Goal: Find contact information: Find contact information

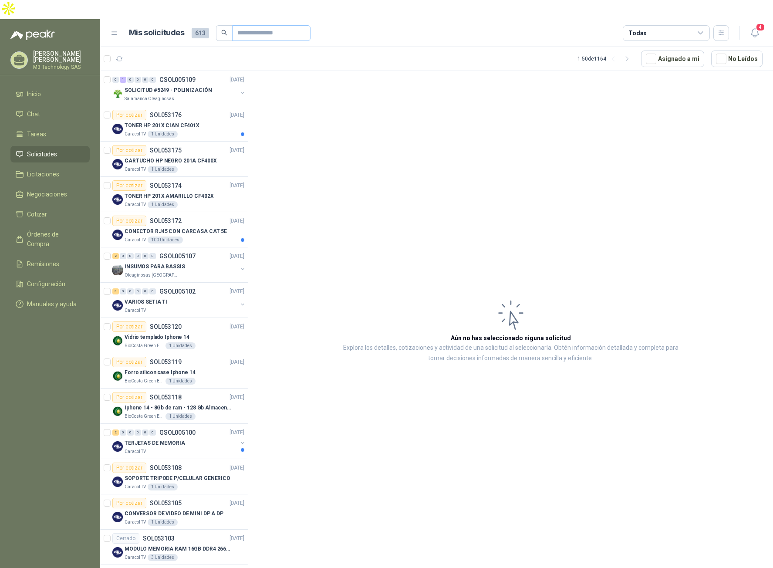
click at [237, 26] on input "text" at bounding box center [267, 33] width 61 height 15
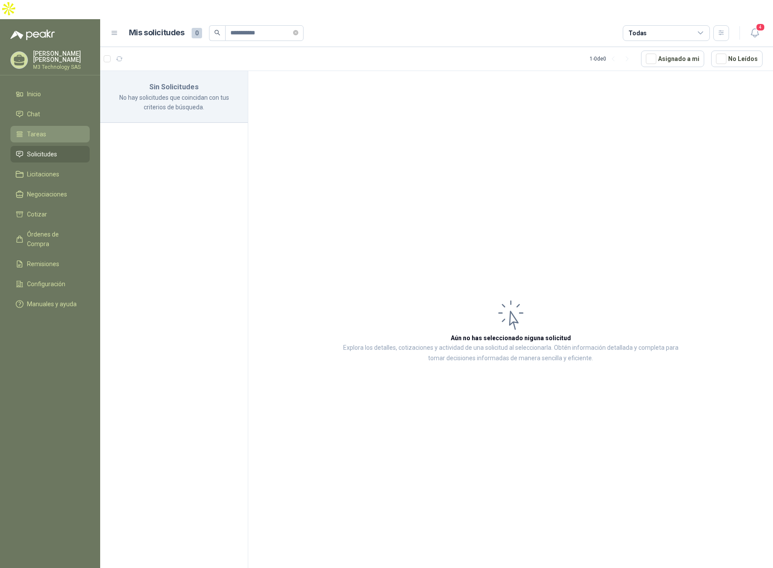
type input "**********"
click at [50, 129] on li "Tareas" at bounding box center [50, 134] width 69 height 10
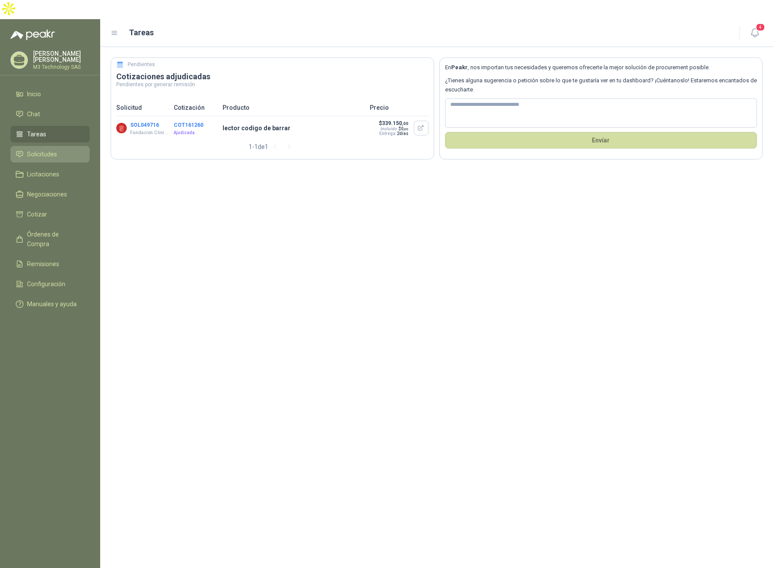
click at [43, 146] on link "Solicitudes" at bounding box center [49, 154] width 79 height 17
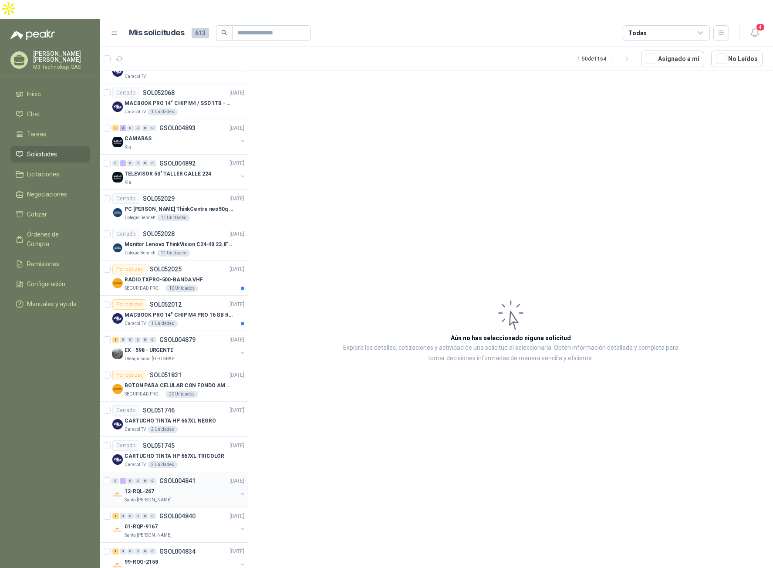
scroll to position [1263, 0]
click at [700, 29] on icon at bounding box center [701, 33] width 8 height 8
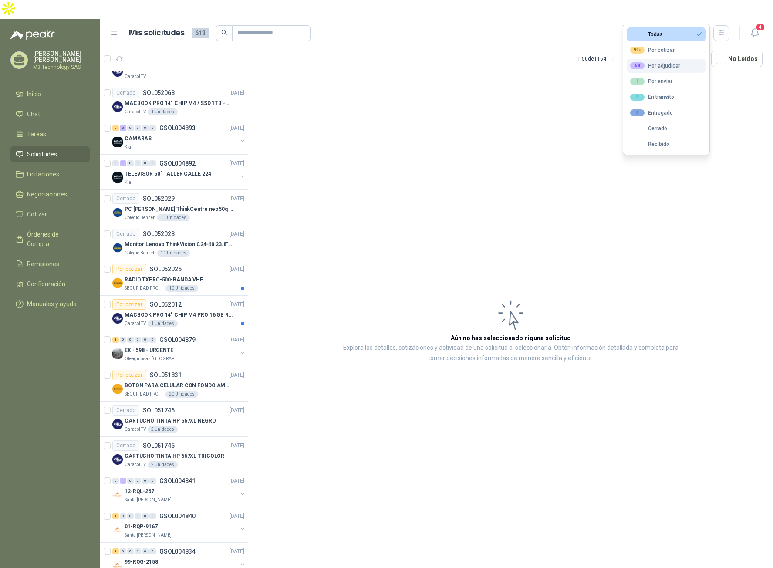
click at [664, 64] on div "58 Por adjudicar" at bounding box center [655, 65] width 50 height 7
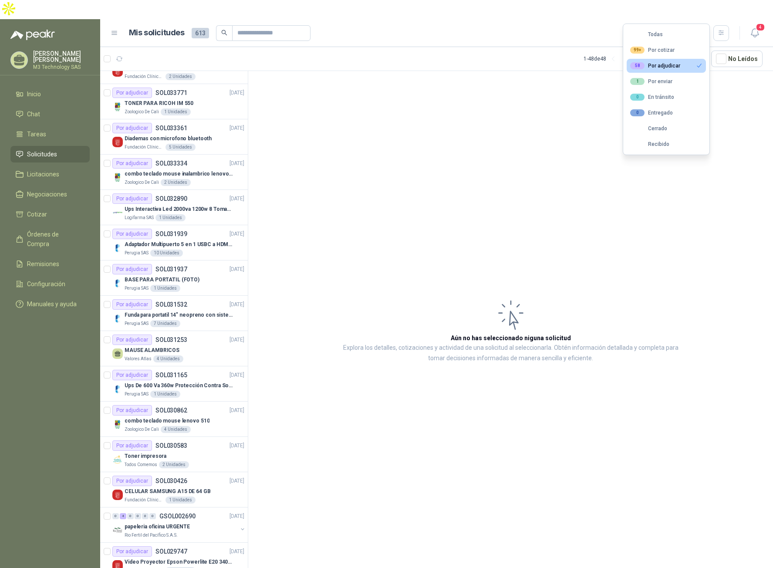
scroll to position [64, 0]
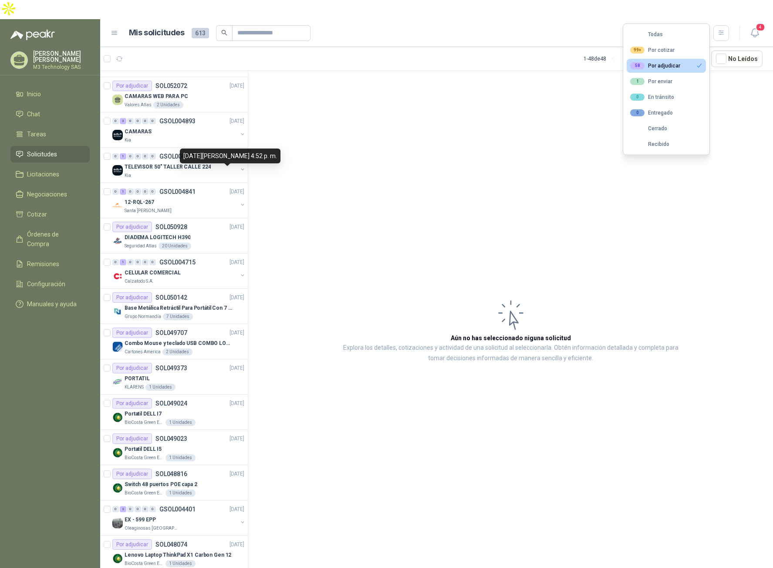
click at [211, 152] on div "[DATE][PERSON_NAME] 4:52 p. m." at bounding box center [230, 155] width 101 height 15
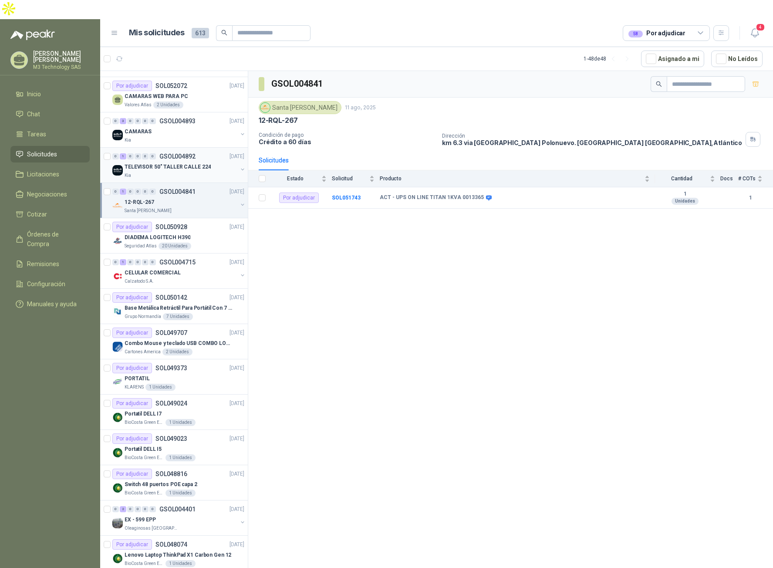
click at [213, 172] on div "Kia" at bounding box center [181, 175] width 113 height 7
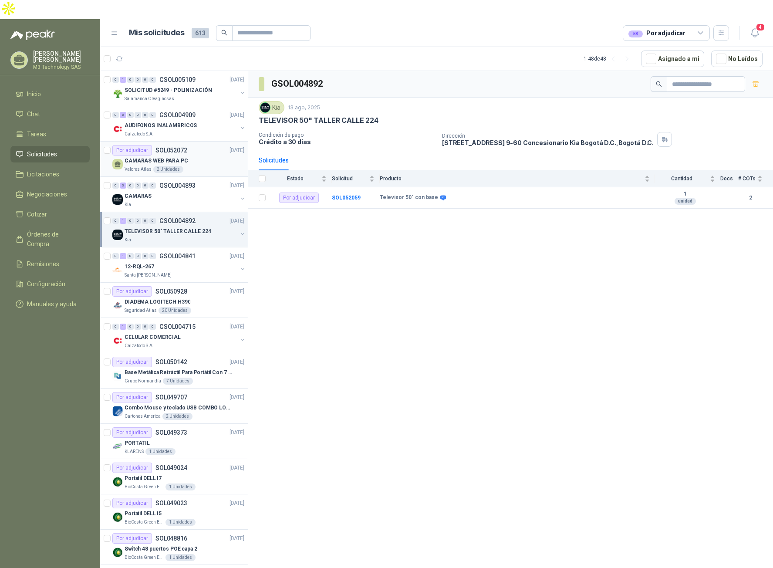
click at [216, 155] on div "CAMARAS WEB PARA PC" at bounding box center [185, 160] width 120 height 10
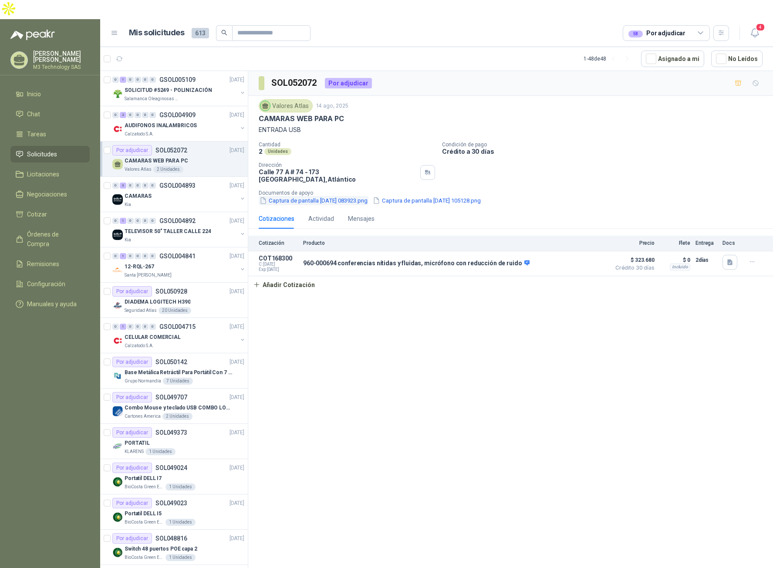
click at [299, 196] on button "Captura de pantalla [DATE] 083923.png" at bounding box center [314, 200] width 110 height 9
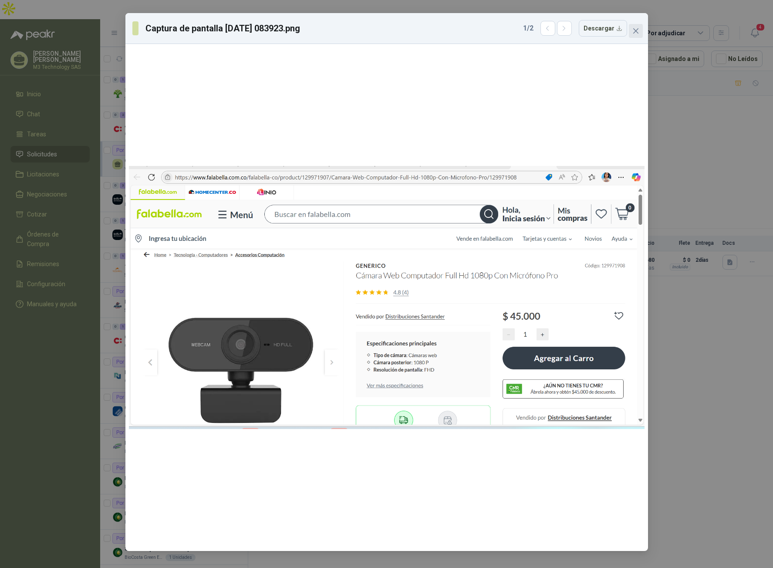
click at [631, 34] on button "Close" at bounding box center [636, 31] width 14 height 14
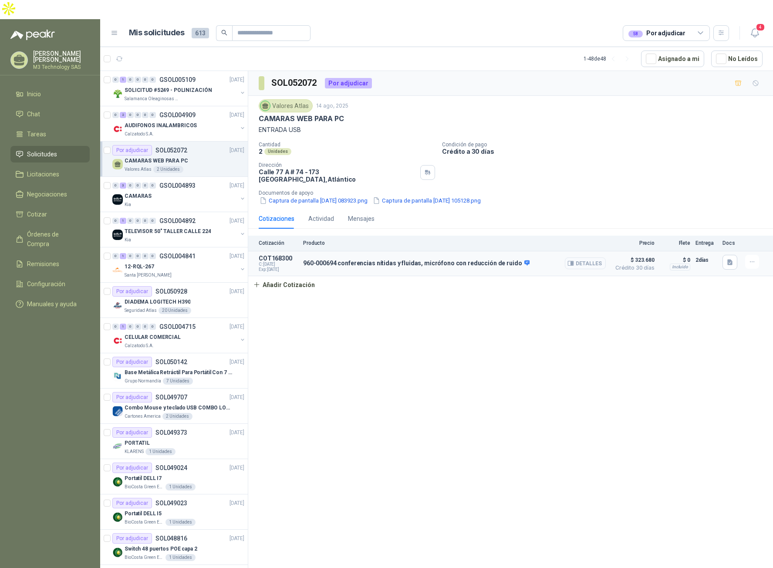
click at [598, 257] on button "Detalles" at bounding box center [585, 263] width 41 height 12
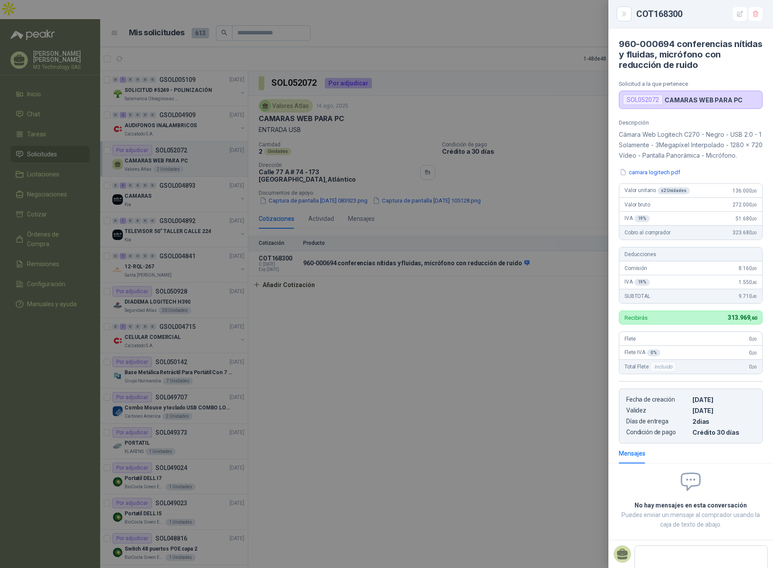
click at [502, 330] on div at bounding box center [386, 284] width 773 height 568
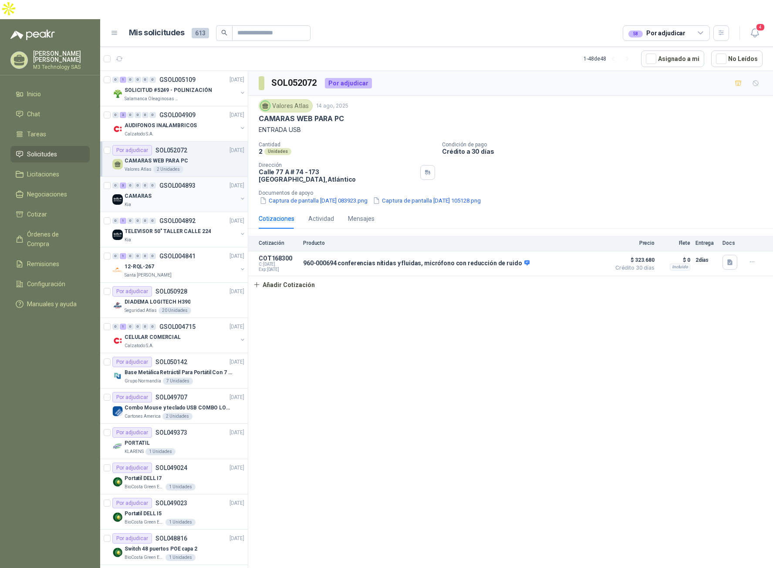
click at [176, 191] on div "CAMARAS" at bounding box center [181, 196] width 113 height 10
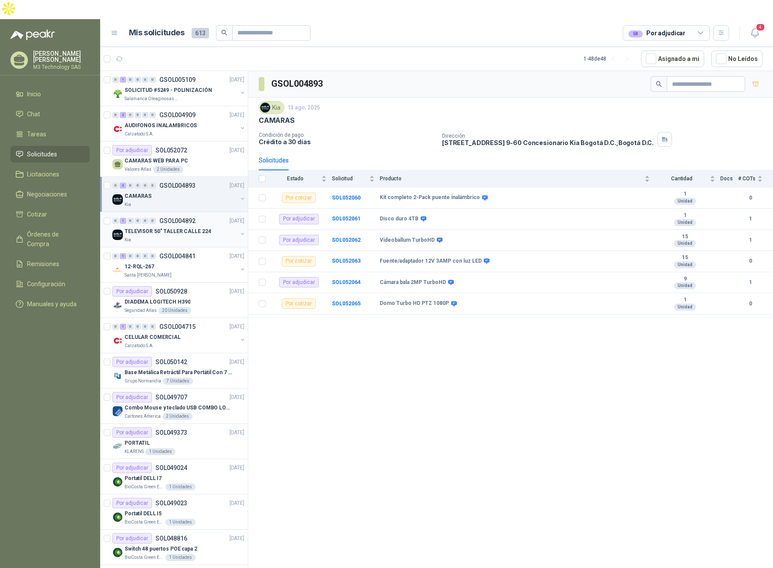
click at [195, 236] on div "Kia" at bounding box center [181, 239] width 113 height 7
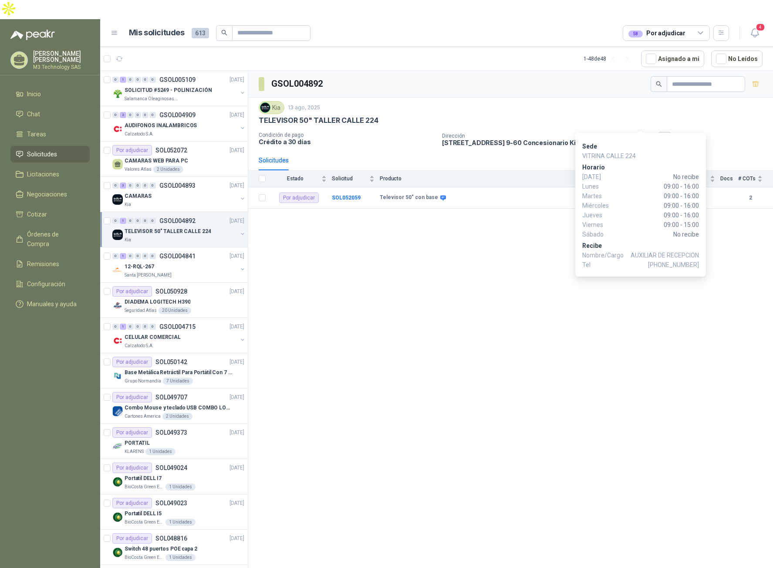
click at [661, 136] on icon "button" at bounding box center [664, 139] width 7 height 7
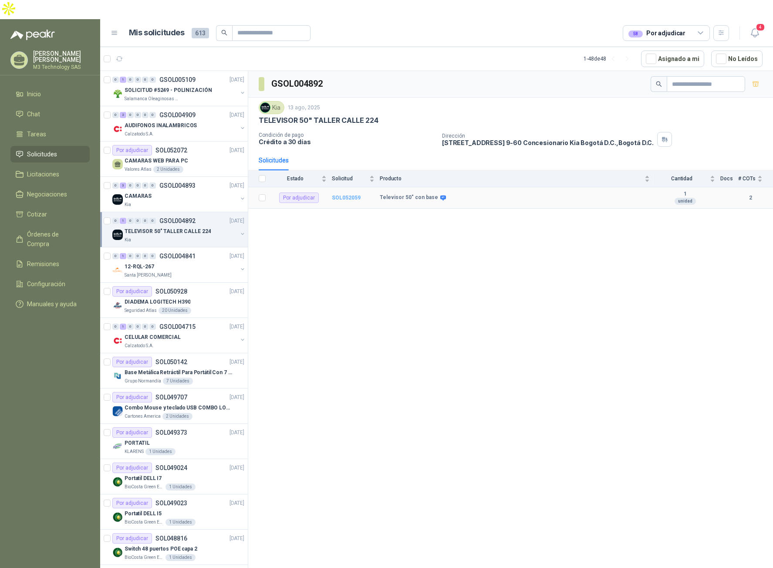
click at [338, 195] on b "SOL052059" at bounding box center [346, 198] width 29 height 6
click at [346, 195] on b "SOL052059" at bounding box center [346, 198] width 29 height 6
click at [348, 195] on b "SOL052059" at bounding box center [346, 198] width 29 height 6
click at [355, 195] on b "SOL052059" at bounding box center [346, 198] width 29 height 6
click at [440, 195] on icon at bounding box center [443, 198] width 7 height 7
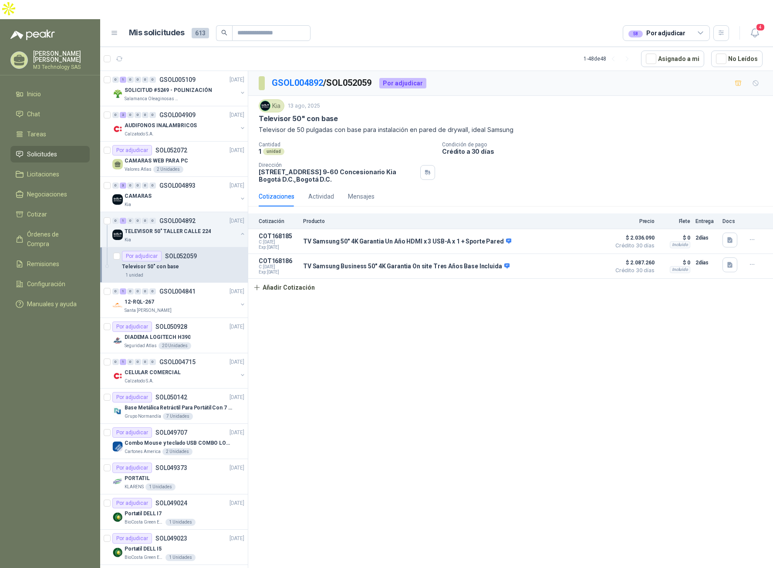
click at [349, 353] on div "GSOL004892 / SOL052059 Por adjudicar Kia [DATE] Televisor 50" con base Televiso…" at bounding box center [510, 330] width 525 height 519
click at [391, 436] on div "GSOL004892 / SOL052059 Por adjudicar Kia [DATE] Televisor 50" con base Televiso…" at bounding box center [510, 330] width 525 height 519
drag, startPoint x: 256, startPoint y: 151, endPoint x: 411, endPoint y: 153, distance: 154.1
click at [411, 153] on div "Kia [DATE] Televisor 50" con base Televisor de 50 pulgadas con base para instal…" at bounding box center [510, 141] width 525 height 91
copy p "[STREET_ADDRESS] 9-60 Concesionario Kia Bogotá D.C. ,"
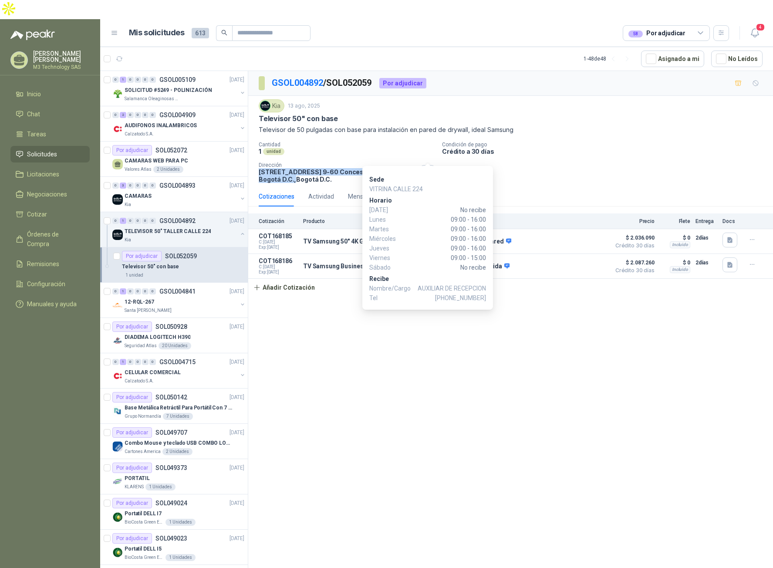
click at [424, 169] on icon "button" at bounding box center [427, 172] width 7 height 7
click at [451, 297] on span "[PHONE_NUMBER]" at bounding box center [460, 298] width 51 height 10
drag, startPoint x: 451, startPoint y: 297, endPoint x: 479, endPoint y: 297, distance: 27.9
click at [479, 297] on span "[PHONE_NUMBER]" at bounding box center [460, 298] width 51 height 10
copy span "3208801279"
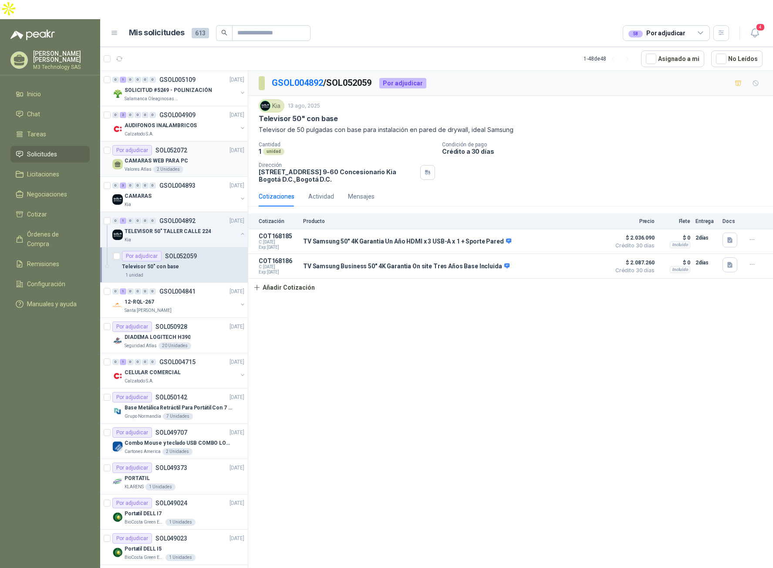
click at [192, 166] on div "Valores Atlas 2 Unidades" at bounding box center [185, 169] width 120 height 7
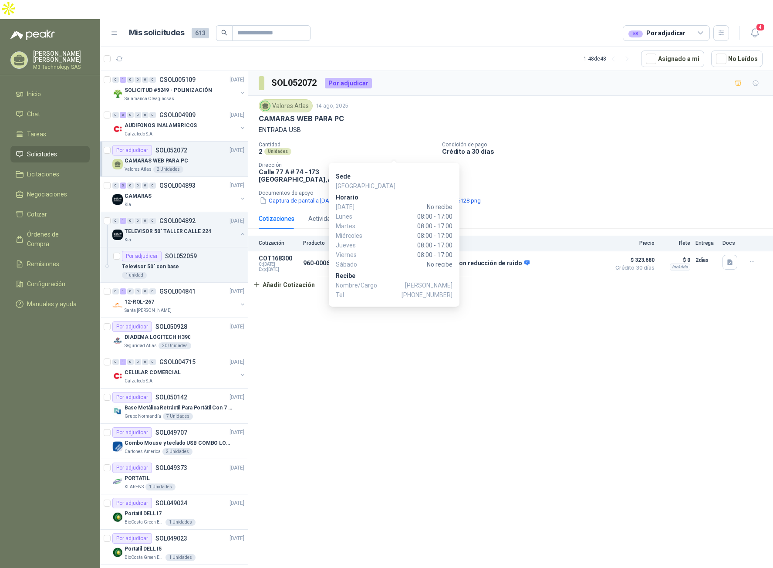
click at [420, 165] on button "button" at bounding box center [427, 172] width 15 height 15
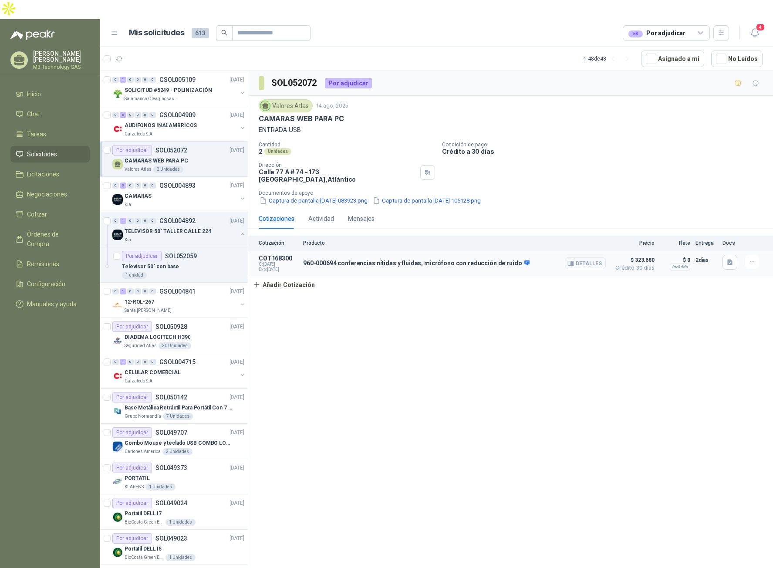
click at [435, 259] on p "960-000694 conferencias nítidas y fluidas, micrófono con reducción de ruido" at bounding box center [416, 263] width 226 height 8
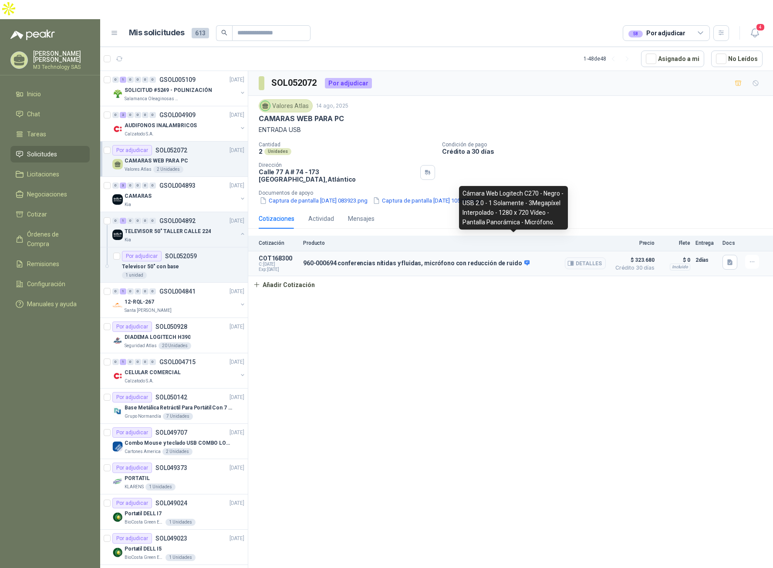
click at [524, 260] on icon at bounding box center [527, 262] width 6 height 5
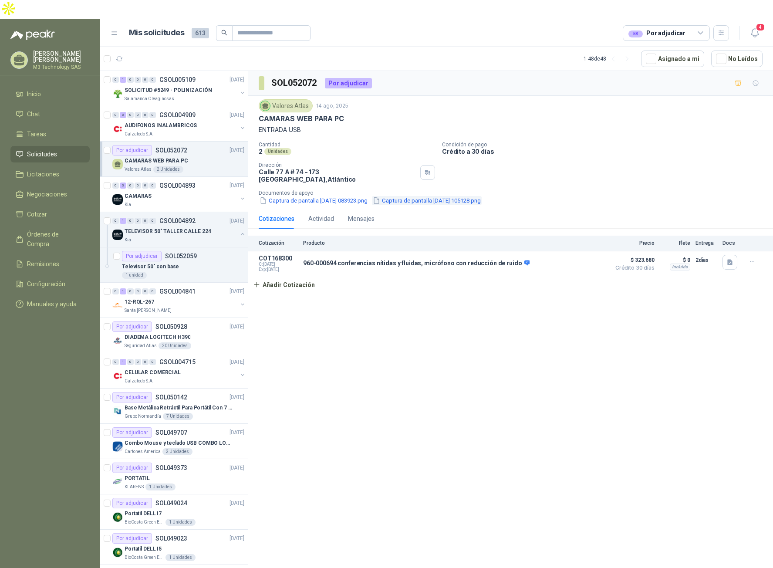
click at [435, 196] on button "Captura de pantalla [DATE] 105128.png" at bounding box center [427, 200] width 110 height 9
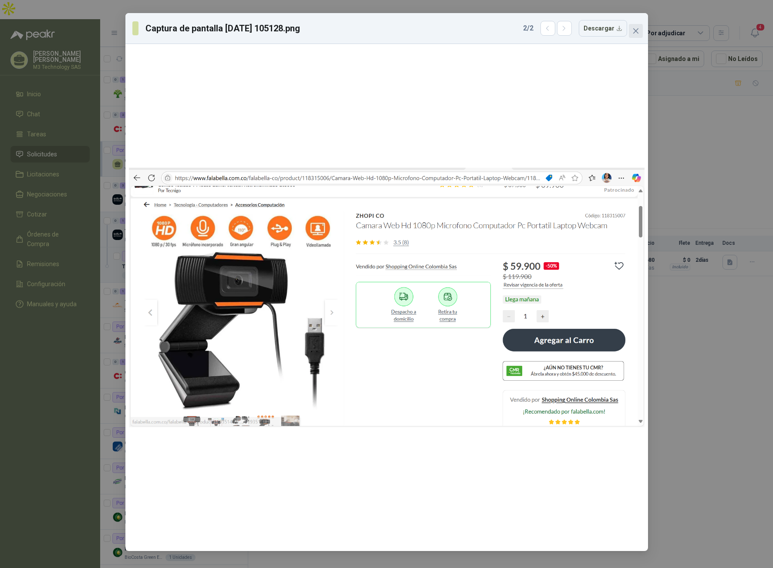
click at [637, 33] on icon "close" at bounding box center [635, 30] width 7 height 7
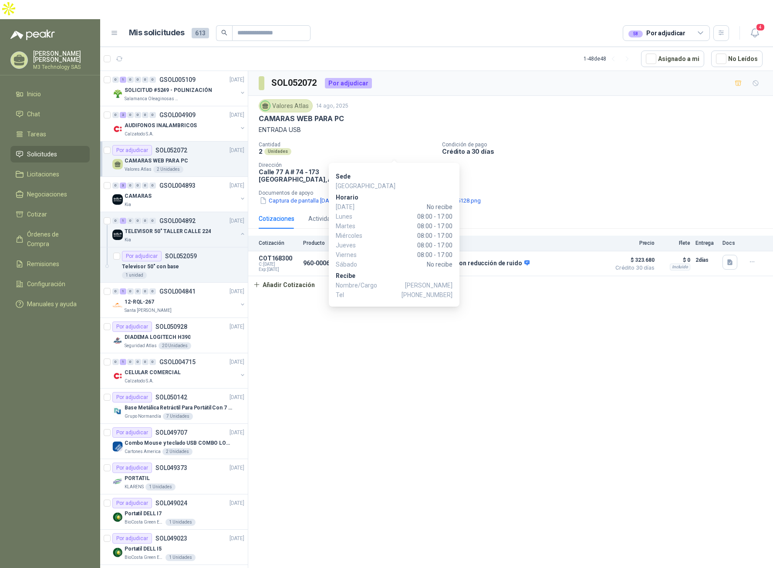
click at [424, 169] on icon "button" at bounding box center [427, 172] width 7 height 7
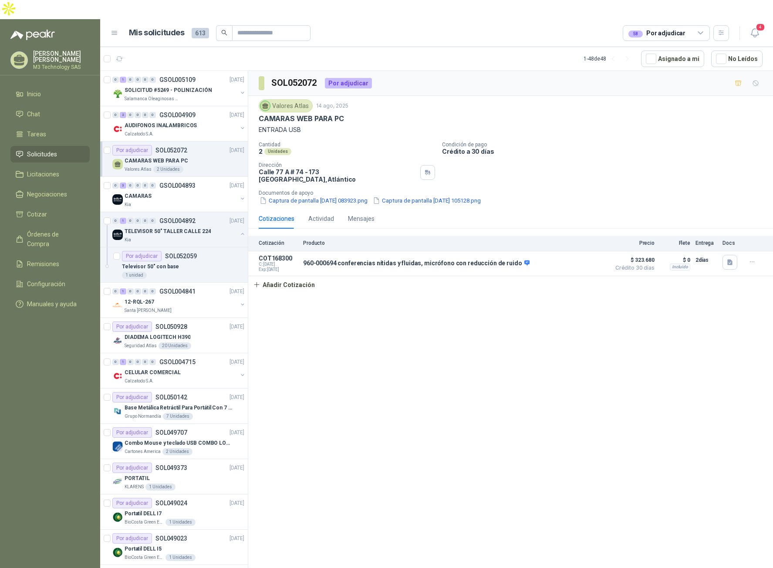
drag, startPoint x: 402, startPoint y: 283, endPoint x: 459, endPoint y: 293, distance: 58.3
click at [459, 293] on body "[PERSON_NAME] M3 Technology SAS Inicio Chat Tareas Solicitudes Licitaciones Neg…" at bounding box center [386, 293] width 773 height 587
drag, startPoint x: 420, startPoint y: 115, endPoint x: 394, endPoint y: 130, distance: 30.5
click at [421, 116] on div "Valores Atlas [DATE] CAMARAS WEB PARA PC ENTRADA USB Cantidad 2 Unidades Condic…" at bounding box center [511, 152] width 504 height 106
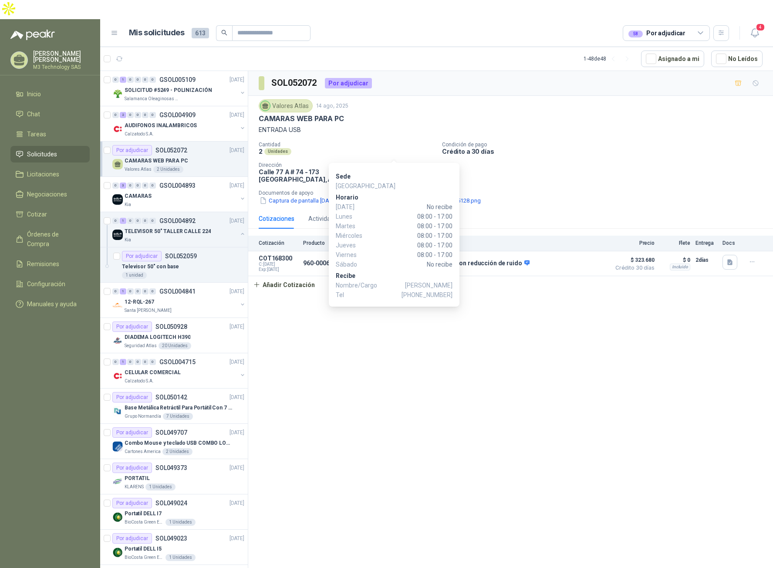
click at [424, 169] on icon "button" at bounding box center [427, 172] width 7 height 7
drag, startPoint x: 401, startPoint y: 282, endPoint x: 451, endPoint y: 289, distance: 50.9
click at [451, 289] on p "Nombre/Cargo [PERSON_NAME]" at bounding box center [394, 285] width 117 height 10
copy p "[PERSON_NAME]"
click at [412, 273] on p "Recibe" at bounding box center [394, 276] width 117 height 10
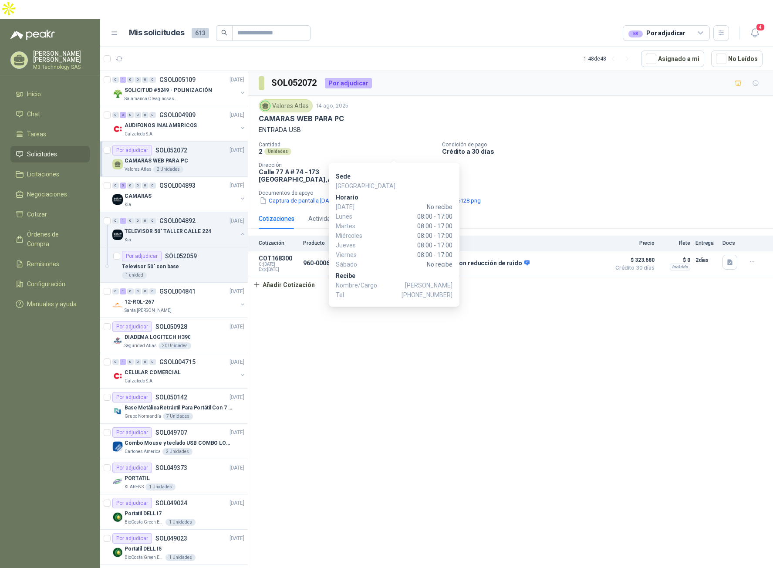
drag, startPoint x: 418, startPoint y: 296, endPoint x: 455, endPoint y: 295, distance: 36.6
click at [455, 295] on div "Sede Barranquilla [PERSON_NAME][DATE] No recibe [DATE] 08:00 - 17:00 [DATE] 08:…" at bounding box center [394, 235] width 131 height 144
click at [455, 291] on div "Sede Barranquilla [PERSON_NAME][DATE] No recibe [DATE] 08:00 - 17:00 [DATE] 08:…" at bounding box center [394, 235] width 131 height 144
click at [405, 266] on span "No recibe" at bounding box center [412, 264] width 82 height 10
drag, startPoint x: 418, startPoint y: 294, endPoint x: 456, endPoint y: 293, distance: 37.9
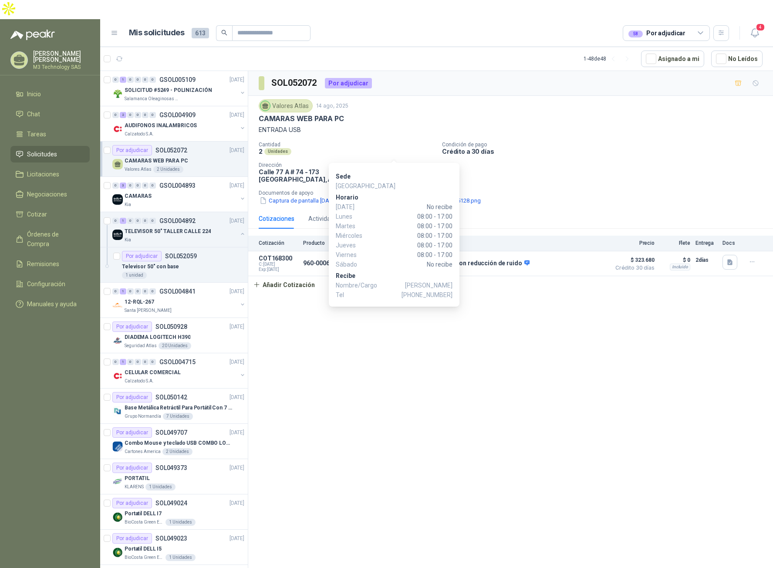
click at [455, 295] on div "Sede Barranquilla [PERSON_NAME][DATE] No recibe [DATE] 08:00 - 17:00 [DATE] 08:…" at bounding box center [394, 235] width 131 height 144
drag, startPoint x: 401, startPoint y: 263, endPoint x: 404, endPoint y: 284, distance: 21.3
click at [402, 269] on span "No recibe" at bounding box center [412, 264] width 82 height 10
drag, startPoint x: 421, startPoint y: 296, endPoint x: 453, endPoint y: 298, distance: 31.8
click at [453, 298] on div "Sede Barranquilla [PERSON_NAME][DATE] No recibe [DATE] 08:00 - 17:00 [DATE] 08:…" at bounding box center [394, 235] width 131 height 144
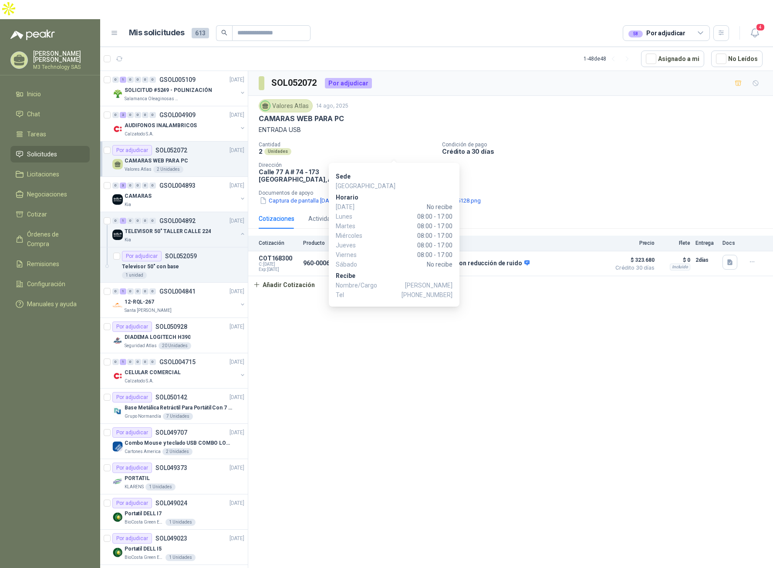
click at [427, 294] on span "[PHONE_NUMBER]" at bounding box center [426, 295] width 51 height 10
drag, startPoint x: 418, startPoint y: 296, endPoint x: 448, endPoint y: 295, distance: 29.2
click at [448, 295] on span "[PHONE_NUMBER]" at bounding box center [426, 295] width 51 height 10
click at [434, 276] on p "Recibe" at bounding box center [394, 276] width 117 height 10
drag, startPoint x: 419, startPoint y: 295, endPoint x: 452, endPoint y: 295, distance: 33.1
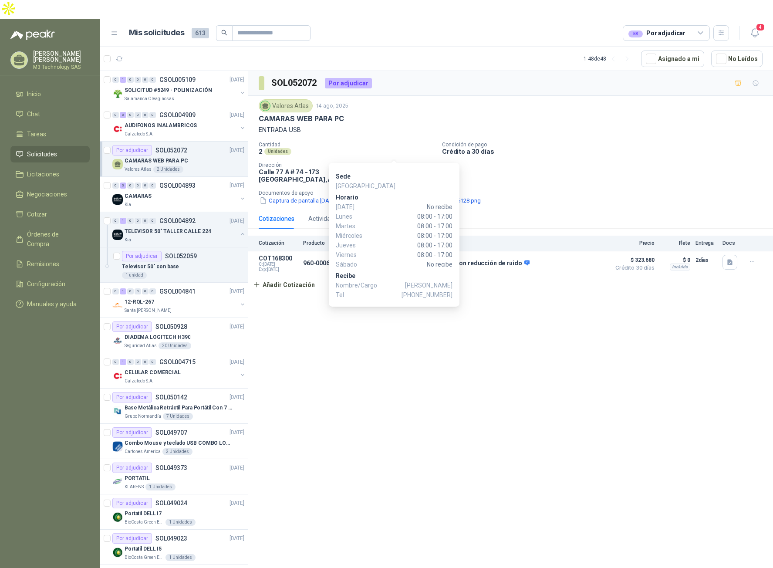
click at [452, 295] on div "Sede Barranquilla [PERSON_NAME][DATE] No recibe [DATE] 08:00 - 17:00 [DATE] 08:…" at bounding box center [394, 235] width 131 height 144
click at [454, 292] on div "Sede Barranquilla [PERSON_NAME][DATE] No recibe [DATE] 08:00 - 17:00 [DATE] 08:…" at bounding box center [394, 235] width 131 height 144
click at [451, 293] on span "[PHONE_NUMBER]" at bounding box center [426, 295] width 51 height 10
drag, startPoint x: 451, startPoint y: 293, endPoint x: 434, endPoint y: 292, distance: 17.5
click at [434, 293] on span "[PHONE_NUMBER]" at bounding box center [426, 295] width 51 height 10
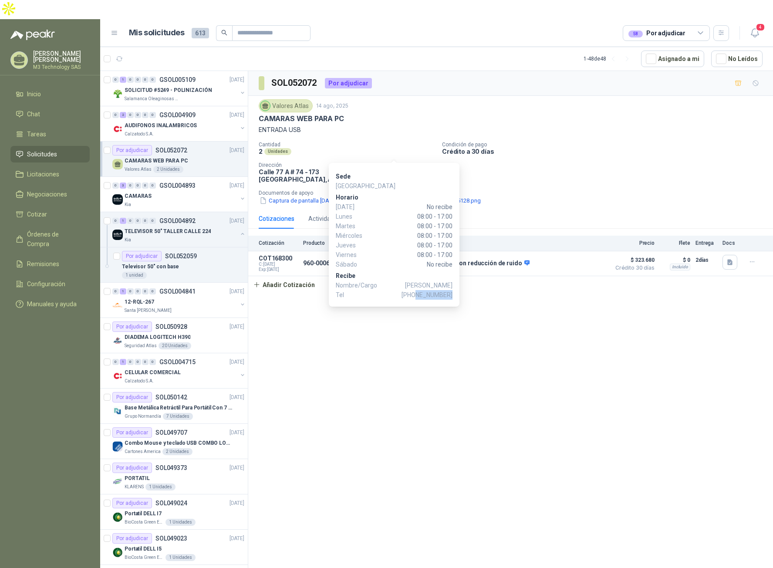
copy span "3106872395"
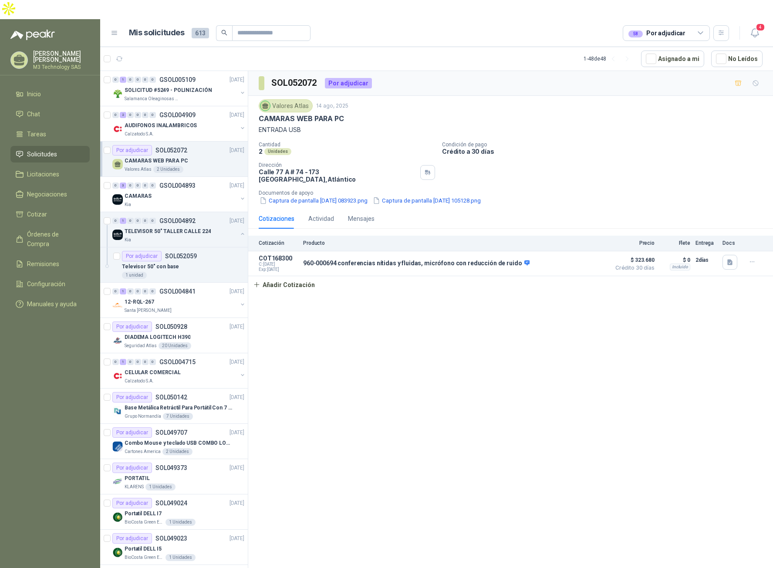
click at [373, 362] on div "SOL052072 Por adjudicar Valores Atlas [DATE] CAMARAS WEB PARA PC ENTRADA USB Ca…" at bounding box center [510, 330] width 525 height 519
click at [258, 153] on div "Valores Atlas [DATE] CAMARAS WEB PARA PC ENTRADA USB Cantidad 2 Unidades Condic…" at bounding box center [510, 152] width 525 height 113
drag, startPoint x: 259, startPoint y: 153, endPoint x: 371, endPoint y: 151, distance: 112.4
click at [371, 168] on p "[STREET_ADDRESS]" at bounding box center [338, 175] width 158 height 15
copy p "[STREET_ADDRESS]"
